Goal: Navigation & Orientation: Find specific page/section

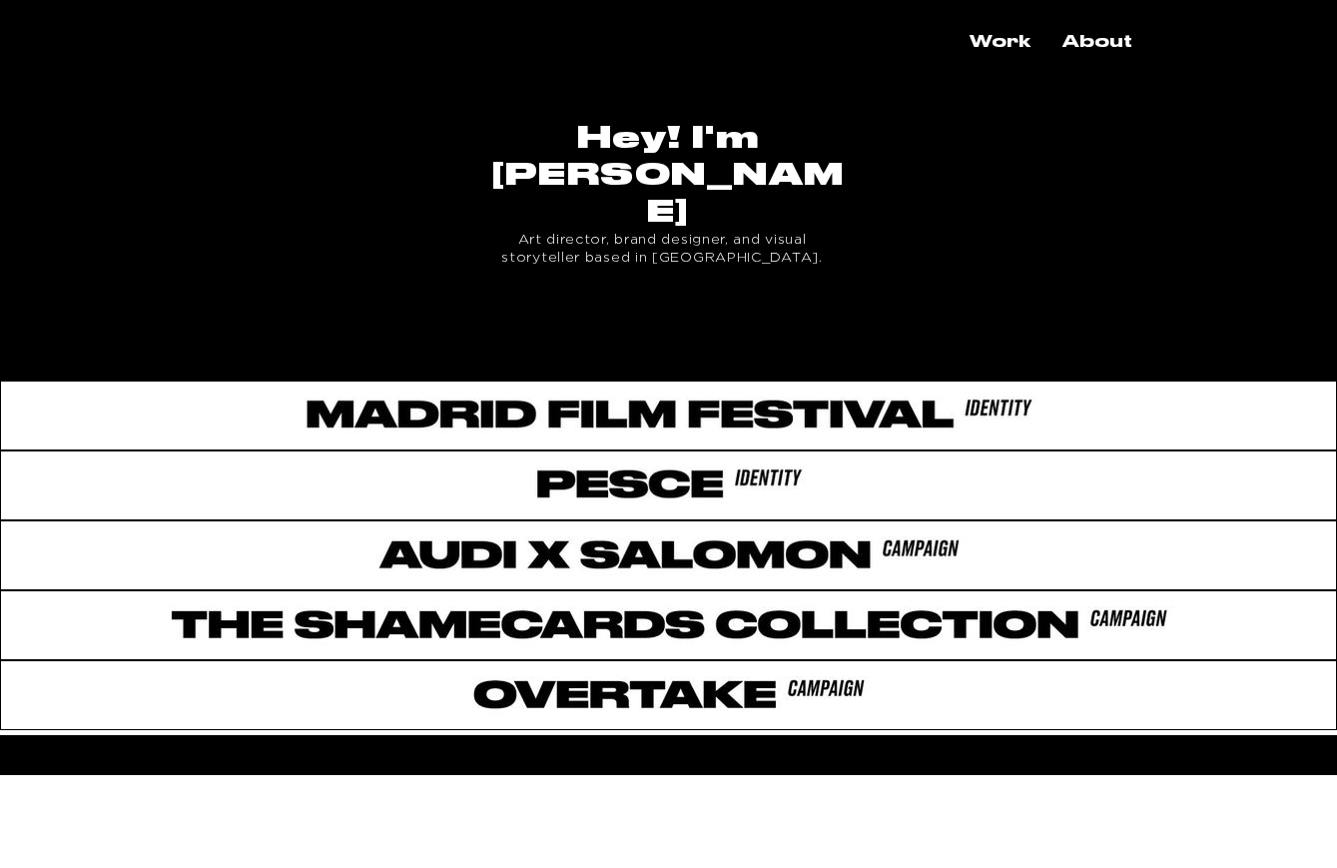
click at [594, 311] on div "main content" at bounding box center [668, 342] width 1337 height 63
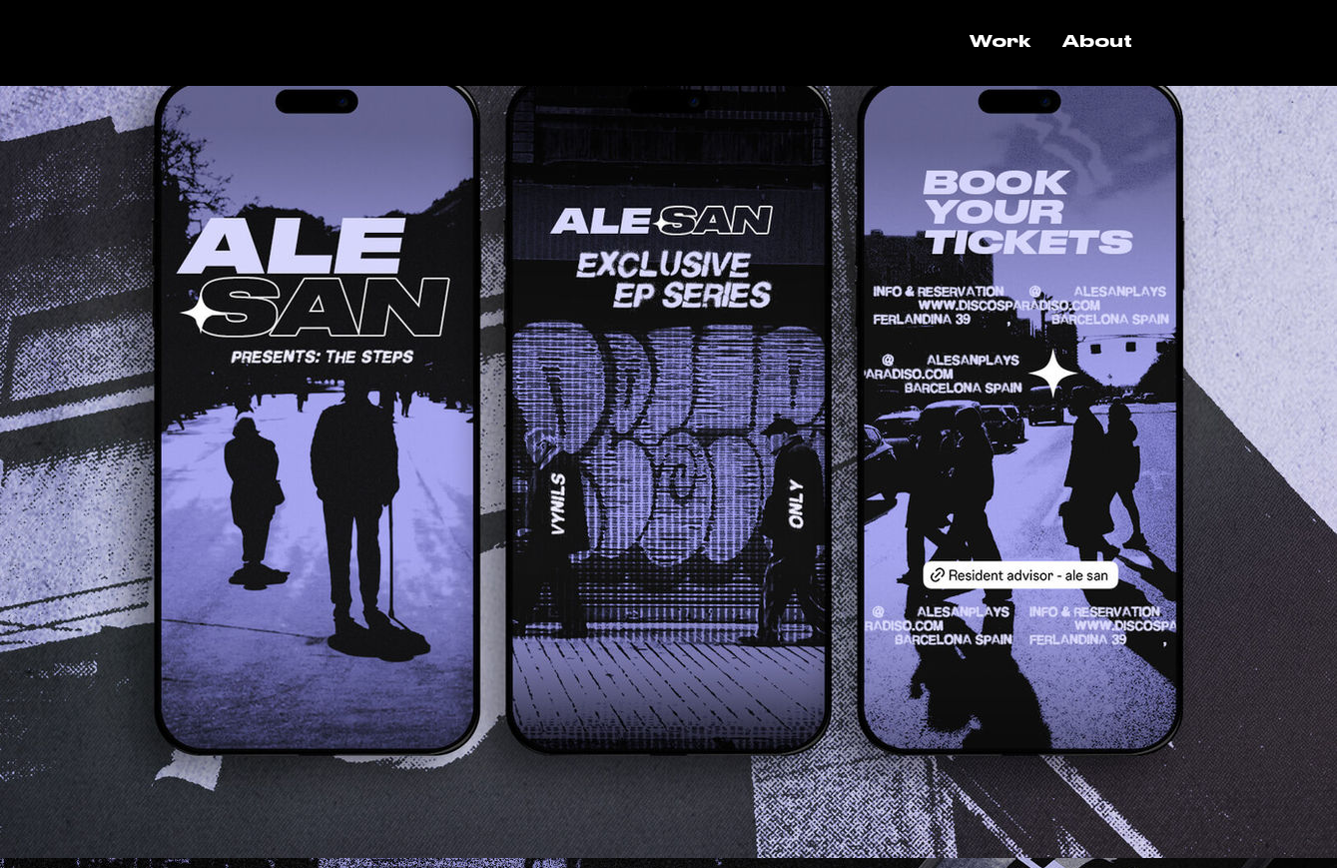
scroll to position [2948, 0]
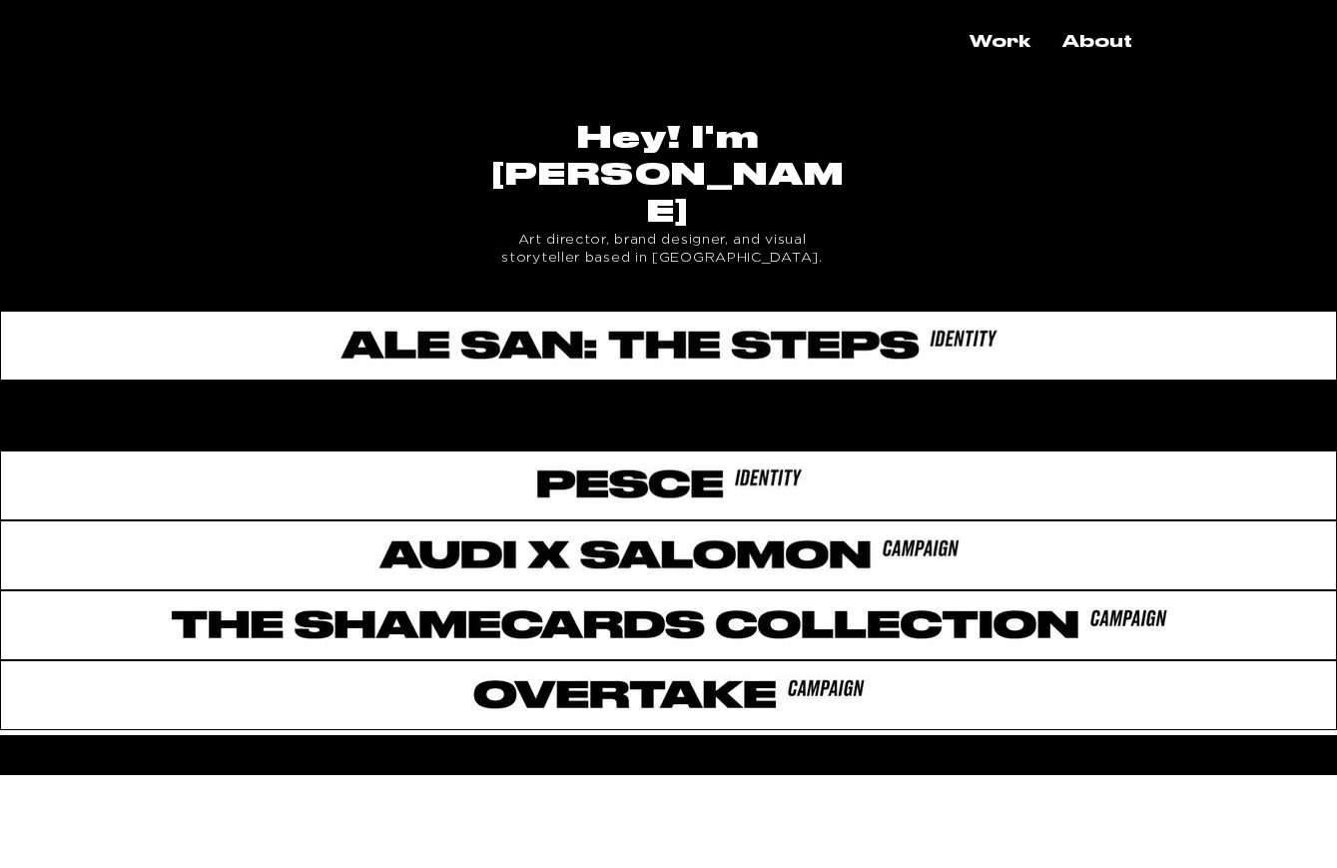
click at [557, 381] on div "main content" at bounding box center [668, 412] width 1337 height 63
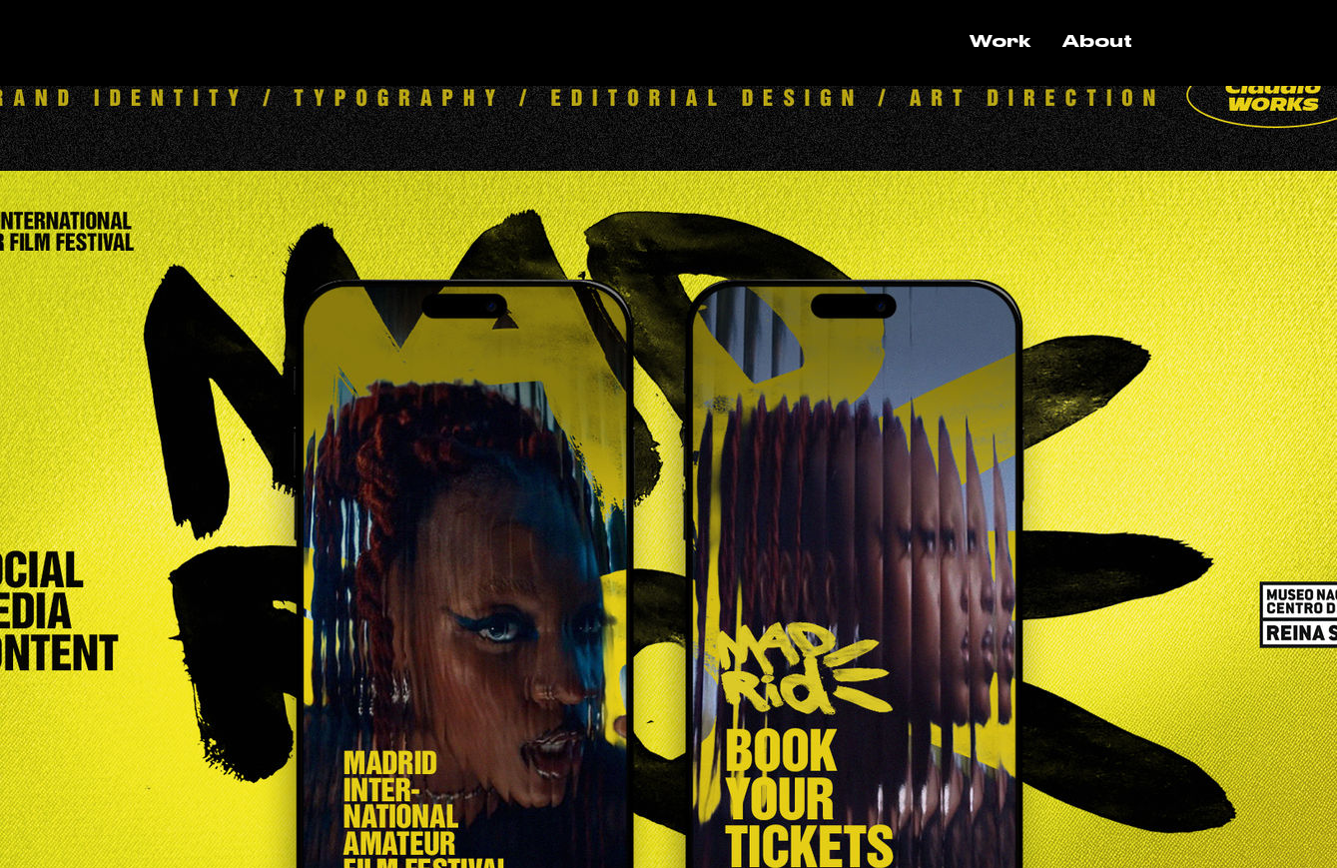
scroll to position [2344, 0]
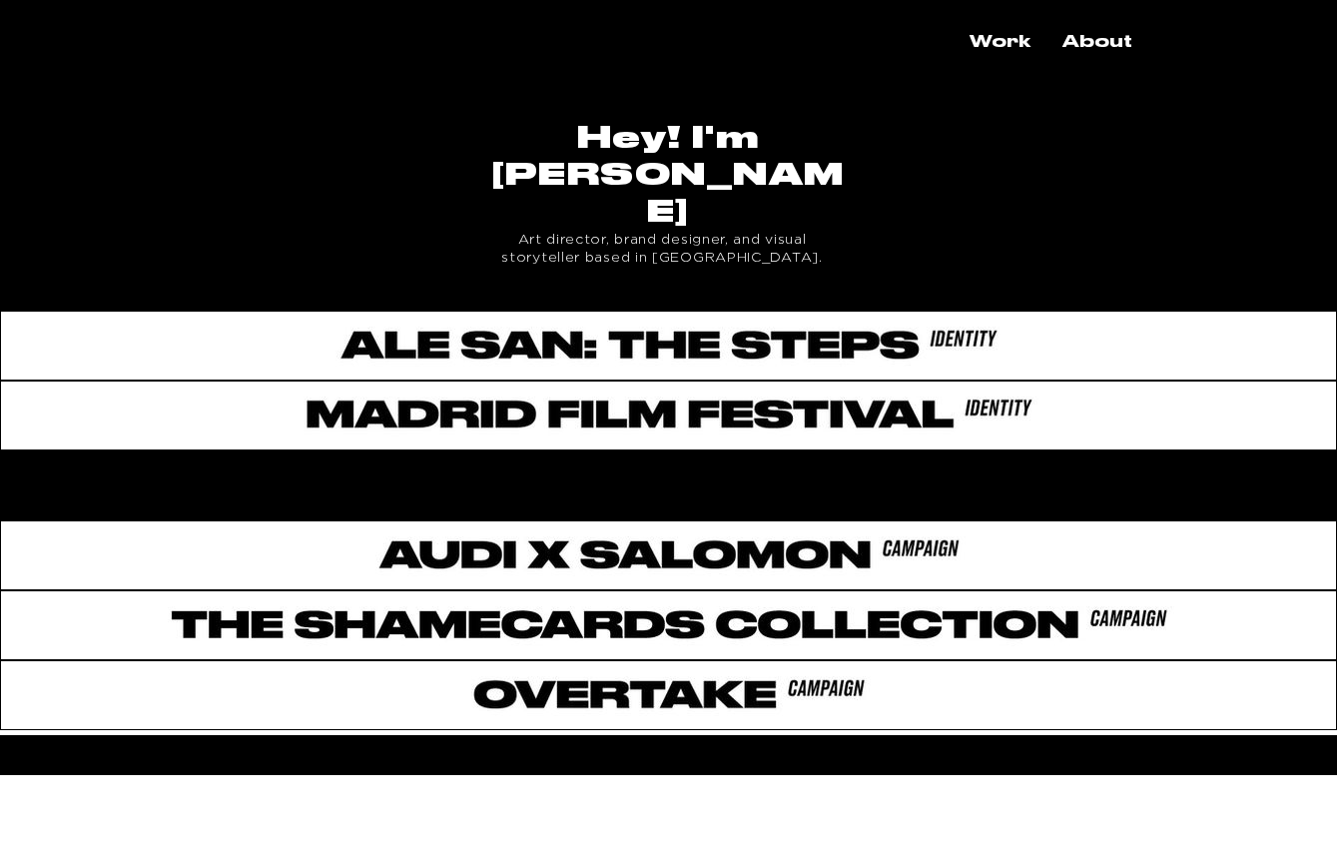
click at [678, 450] on div "main content" at bounding box center [668, 481] width 1337 height 63
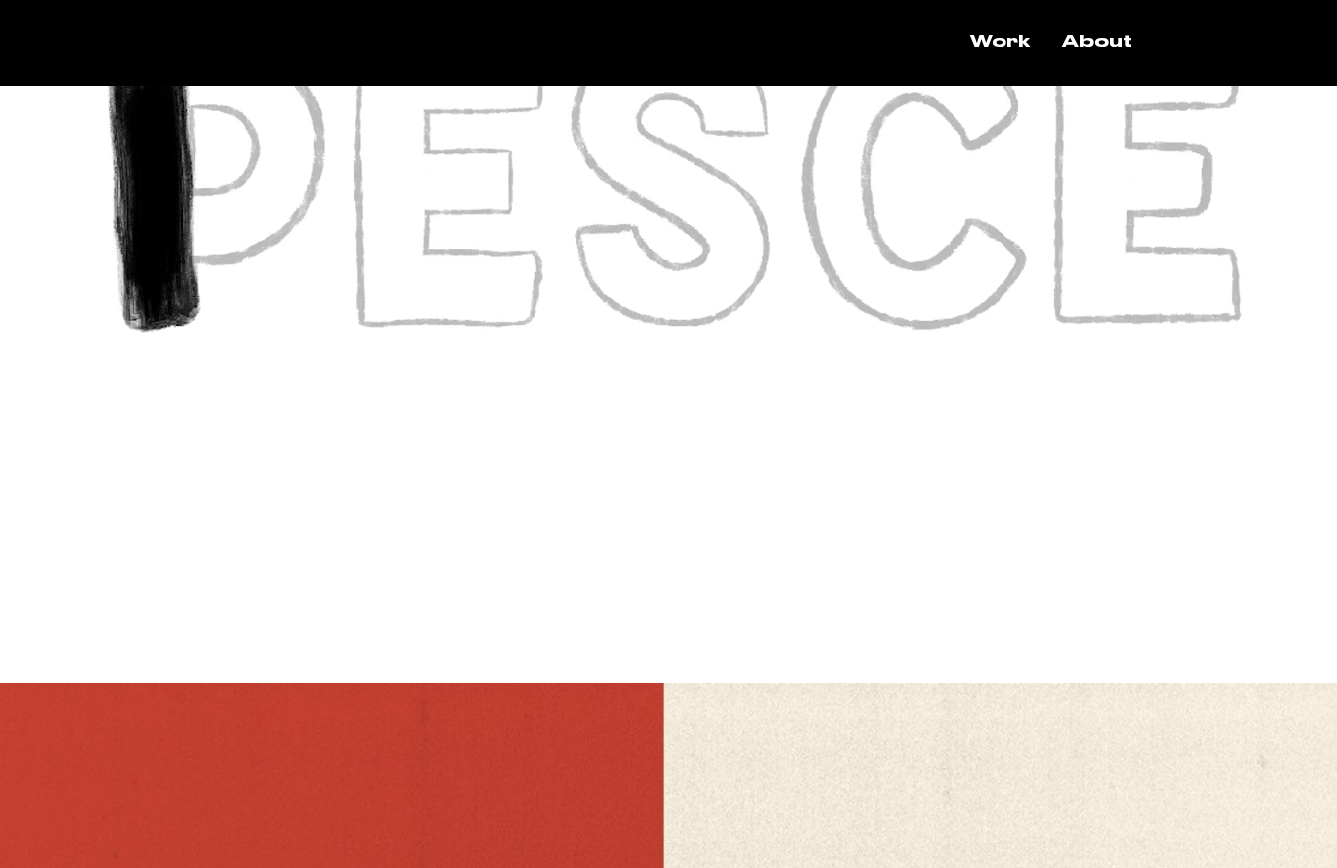
scroll to position [4623, 0]
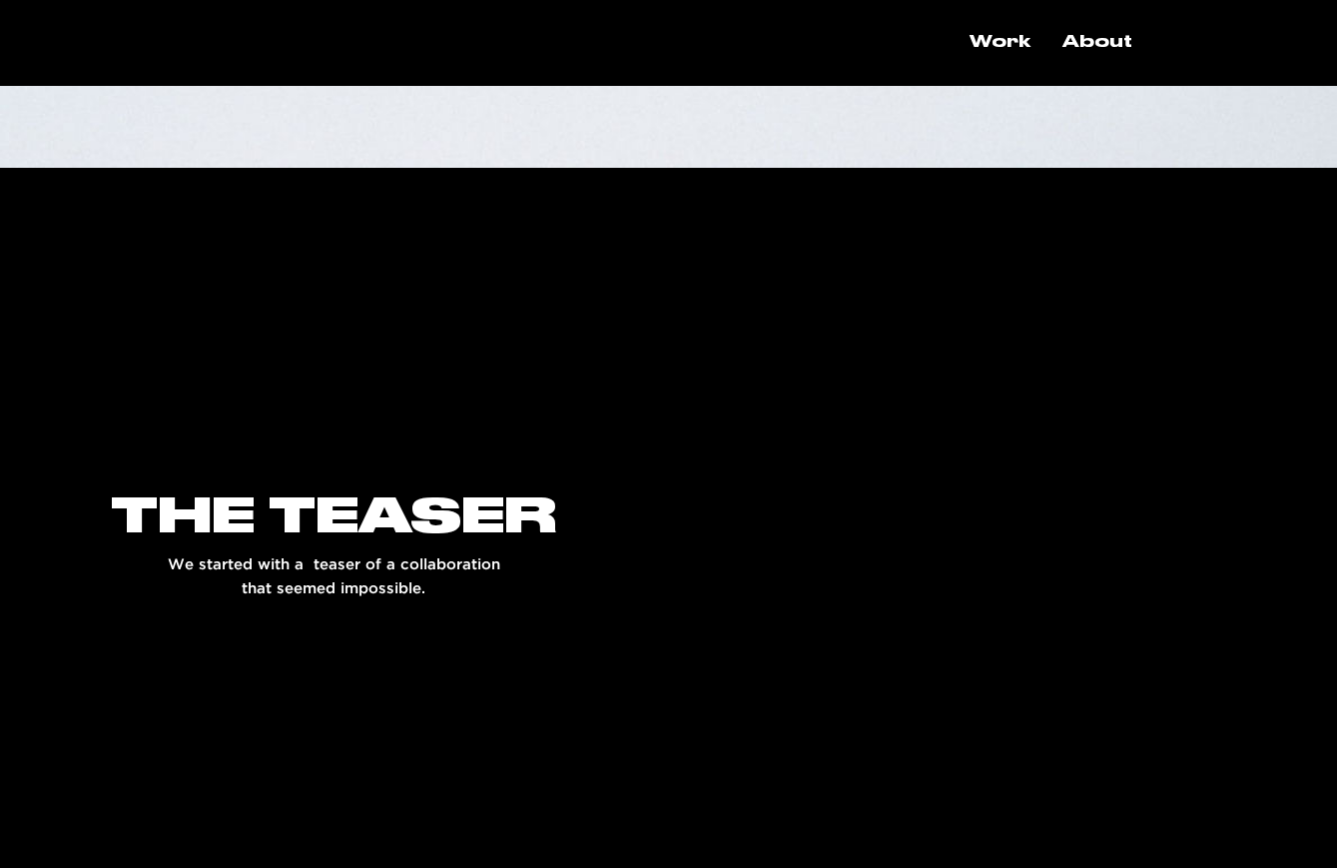
scroll to position [4476, 0]
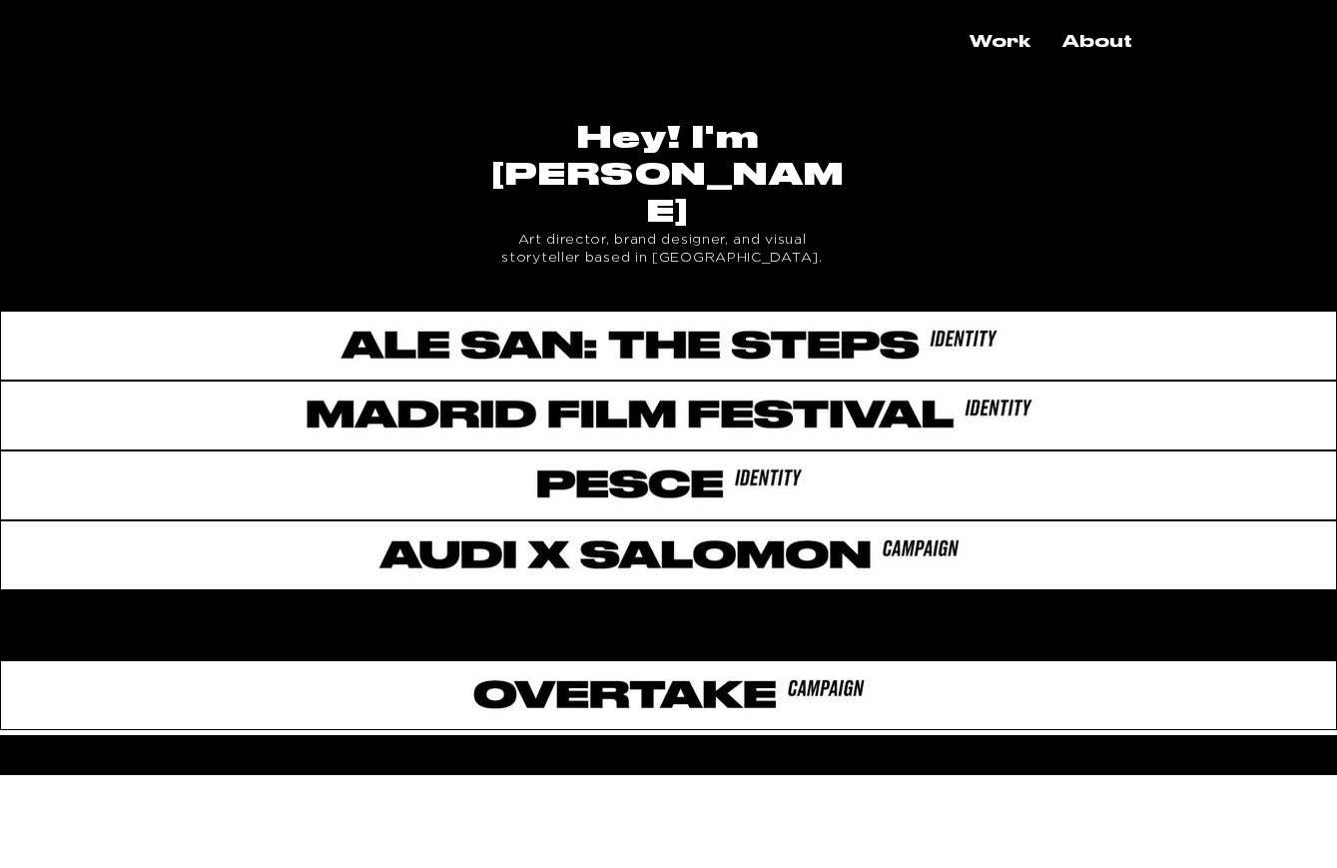
click at [636, 590] on div "main content" at bounding box center [668, 621] width 1337 height 63
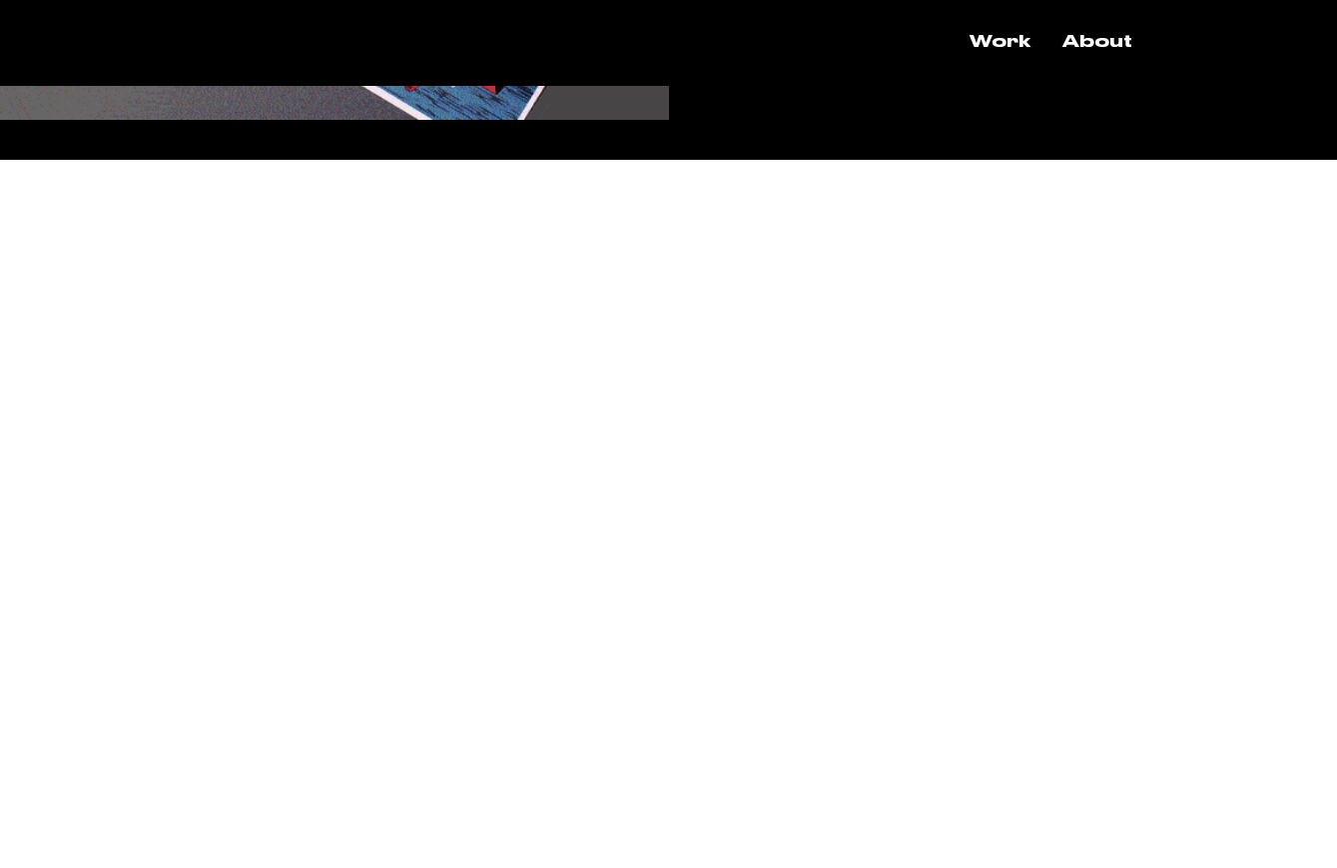
scroll to position [5167, 0]
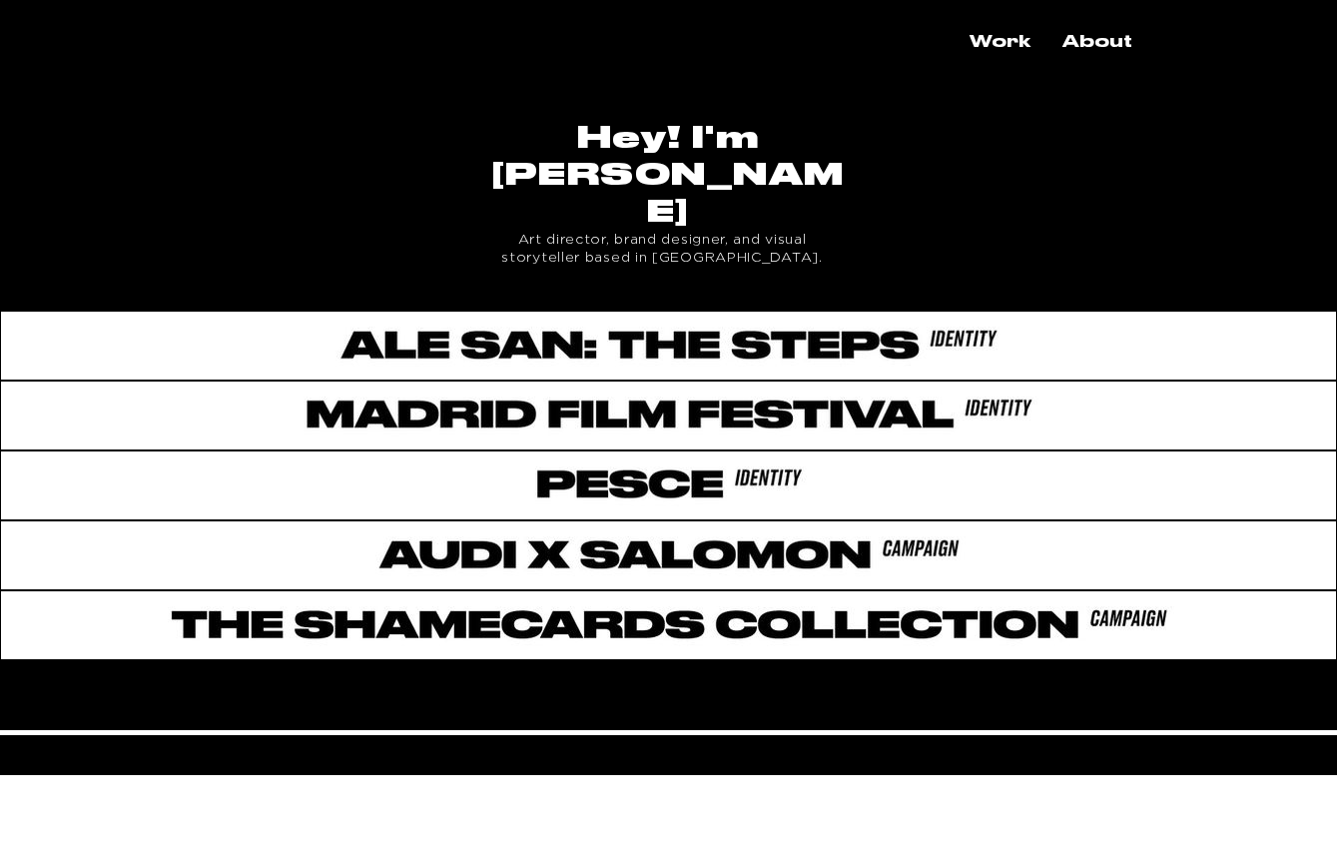
click at [626, 660] on div "main content" at bounding box center [668, 691] width 1337 height 63
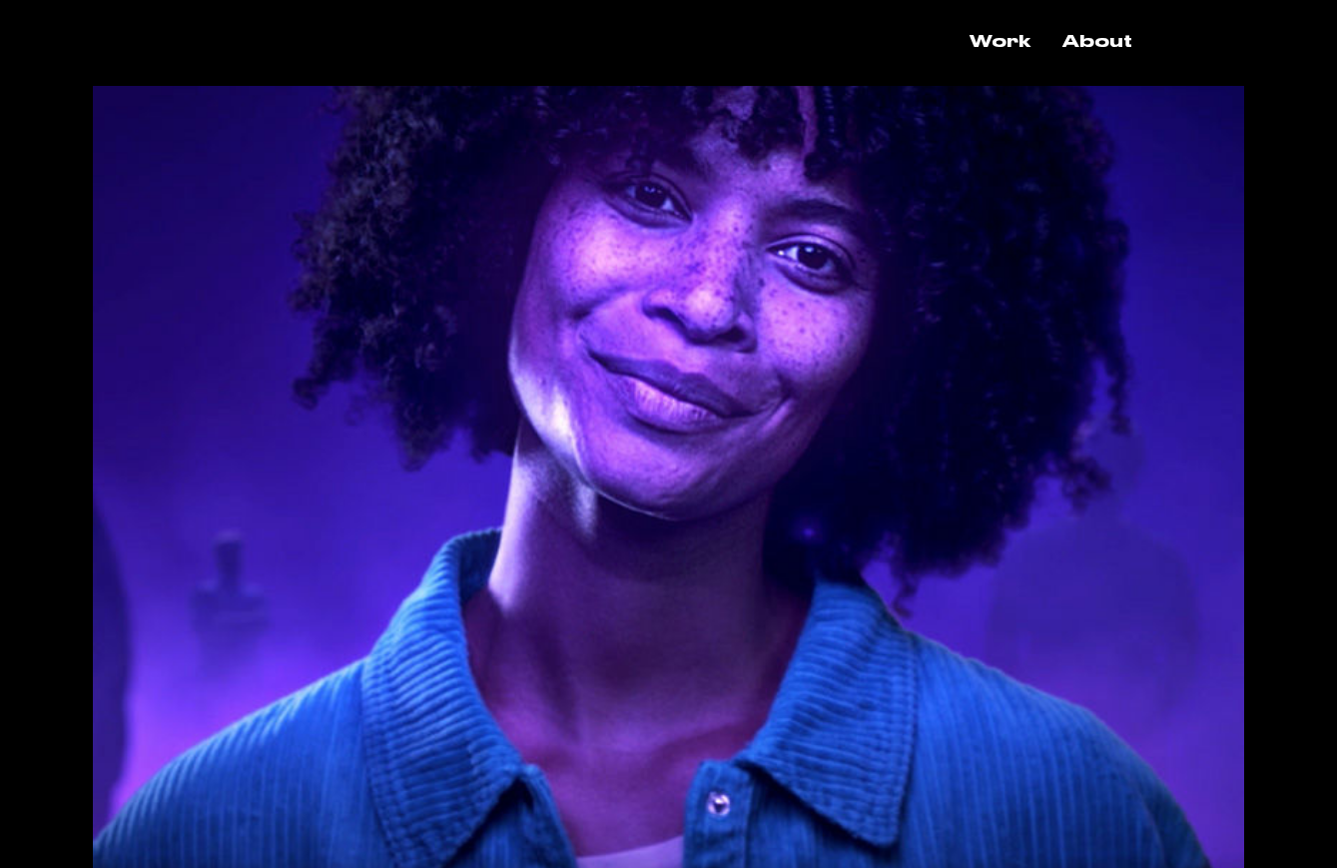
scroll to position [3546, 0]
